Goal: Information Seeking & Learning: Learn about a topic

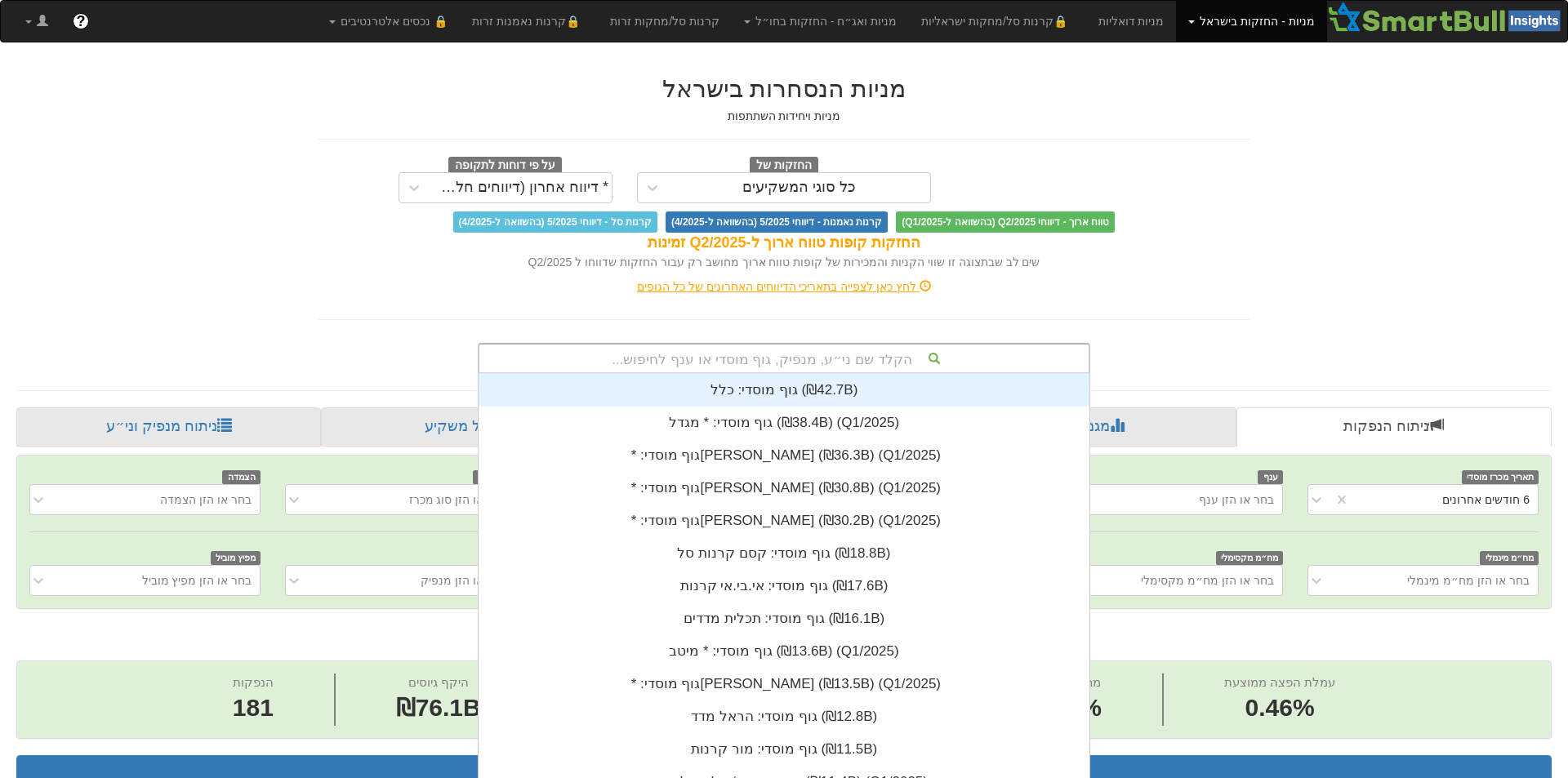
click at [969, 368] on div "הקלד שם ני״ע, מנפיק, גוף מוסדי או ענף לחיפוש..." at bounding box center [784, 358] width 609 height 28
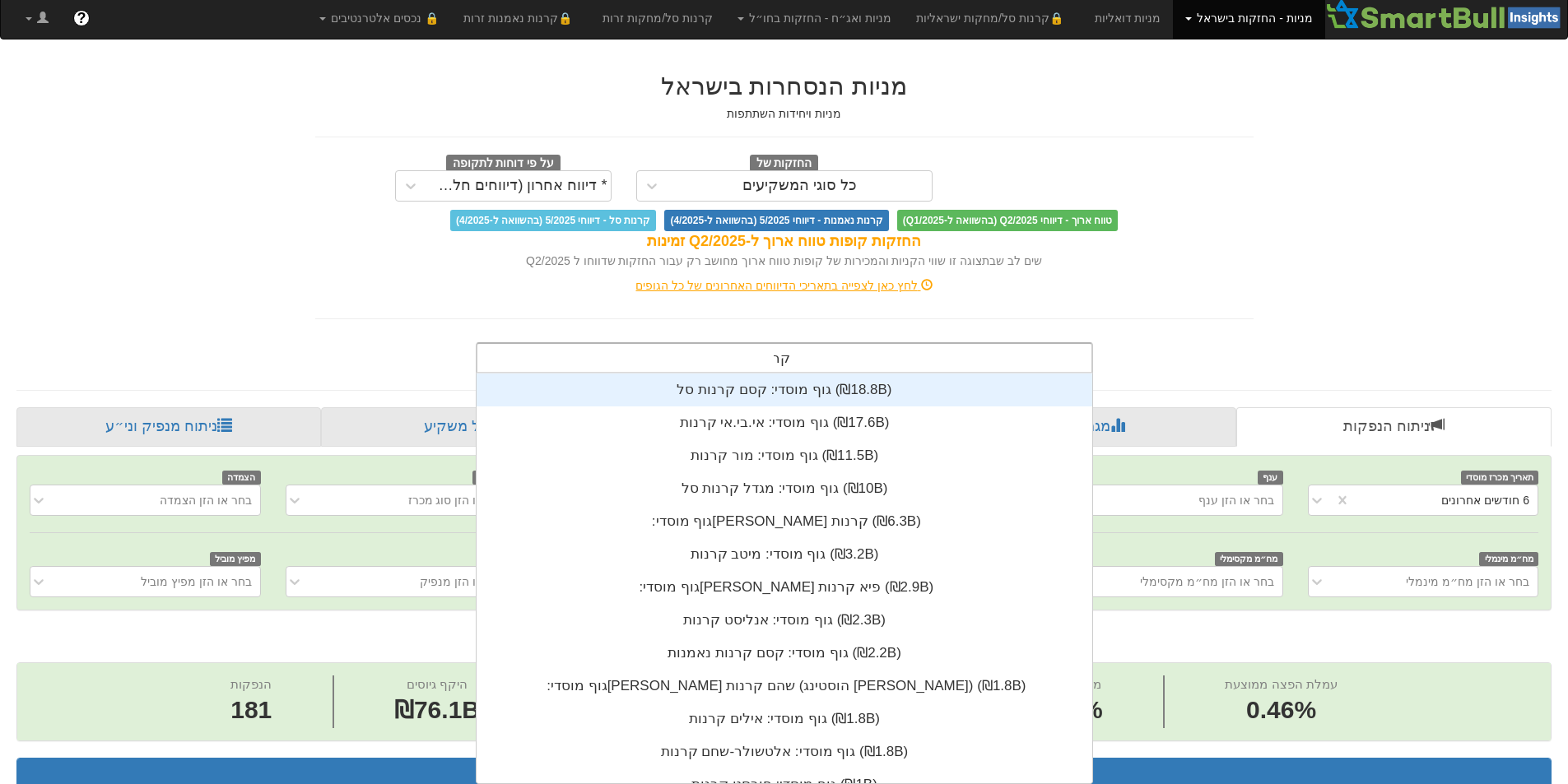
scroll to position [197, 0]
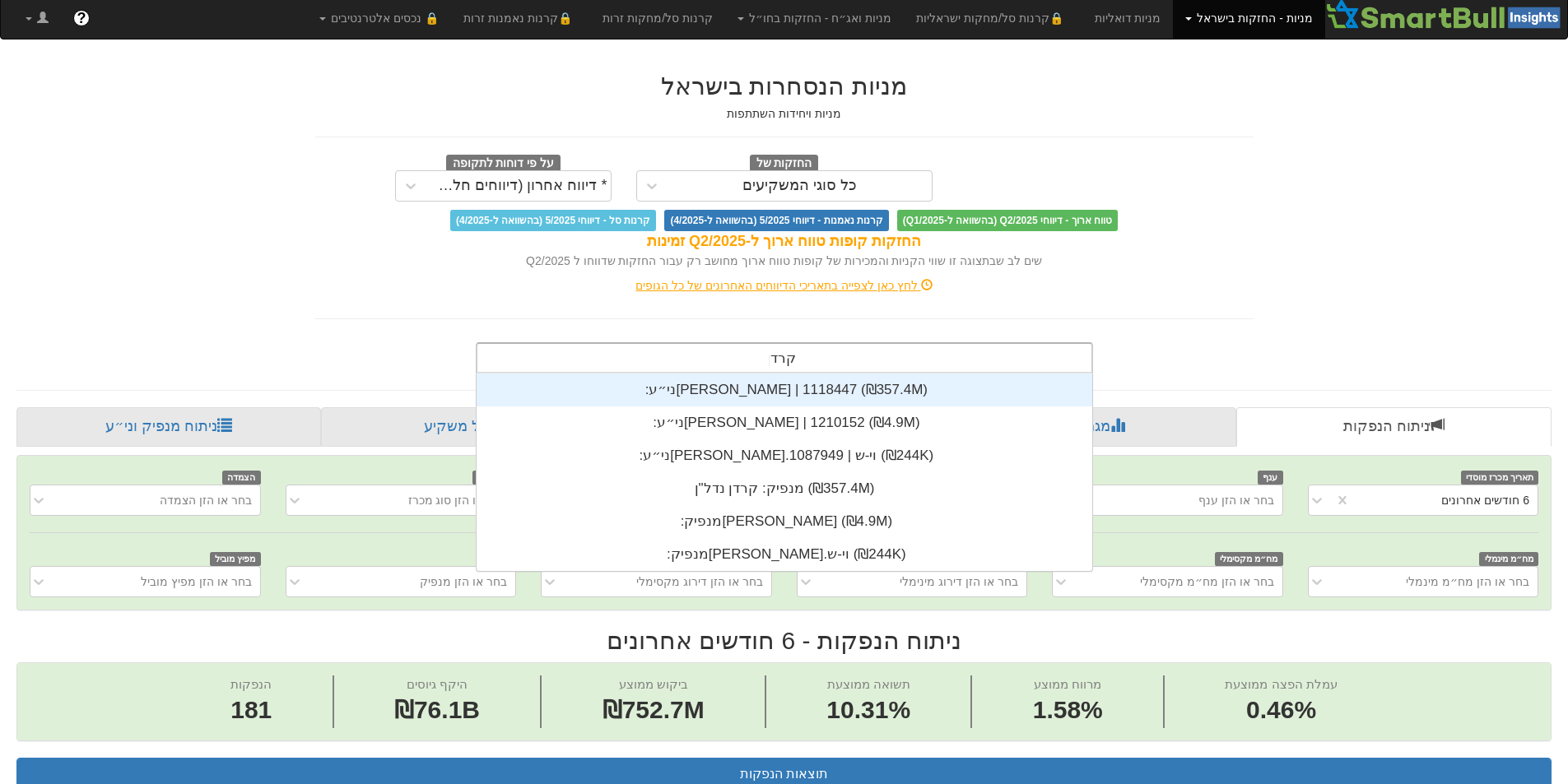
type input "קרדן"
click at [875, 390] on div "ני״ע: ‏[PERSON_NAME] | 1118447 ‎(₪357.4M)‎" at bounding box center [784, 389] width 616 height 33
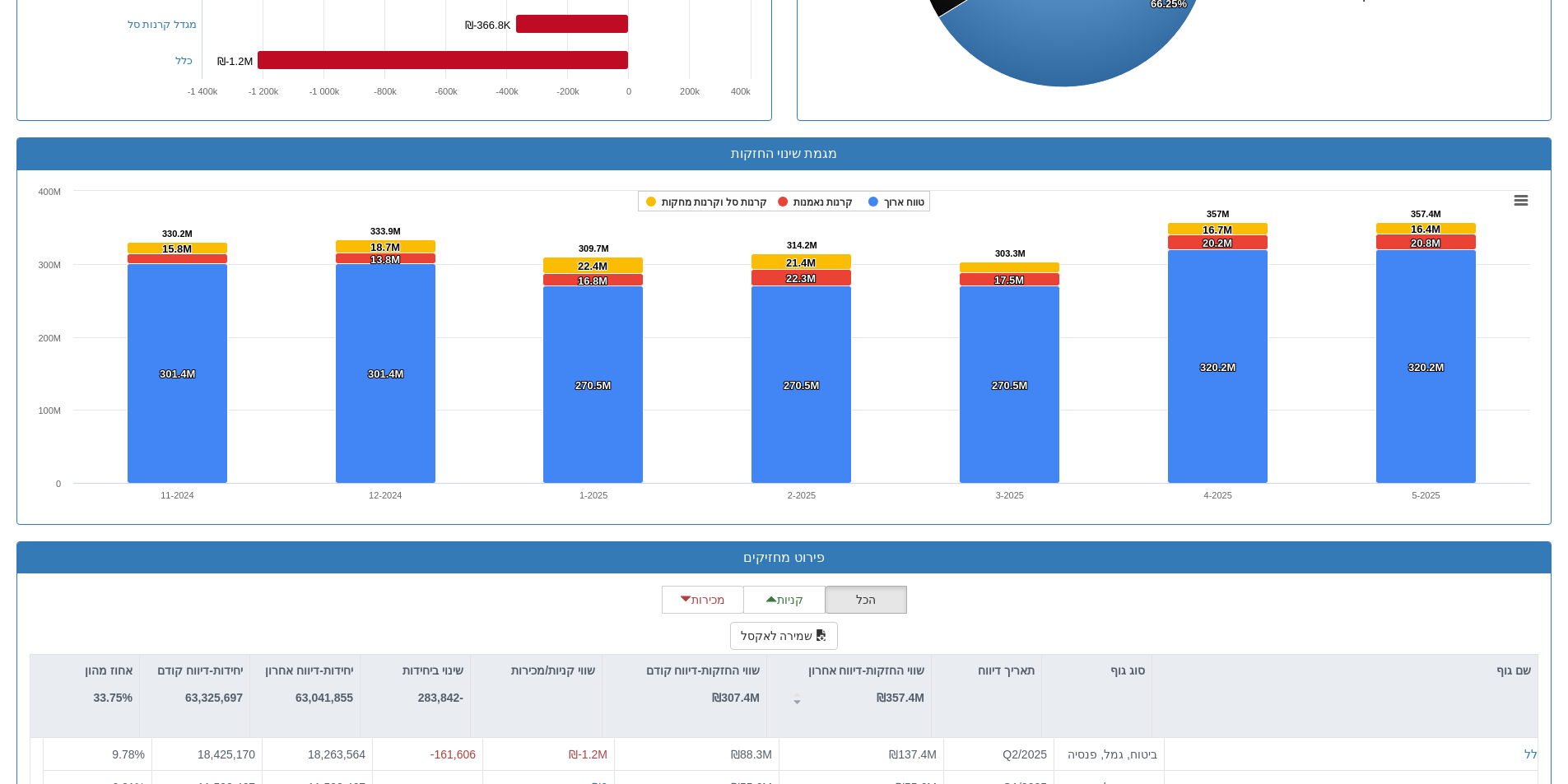
scroll to position [1220, 0]
